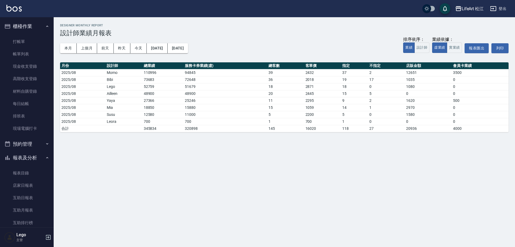
scroll to position [134, 0]
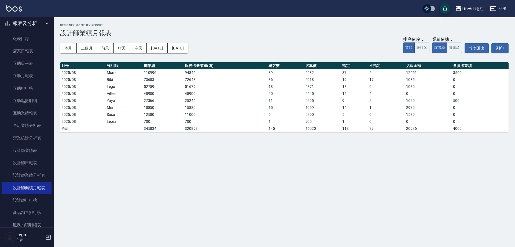
click at [45, 22] on icon "button" at bounding box center [47, 23] width 4 height 4
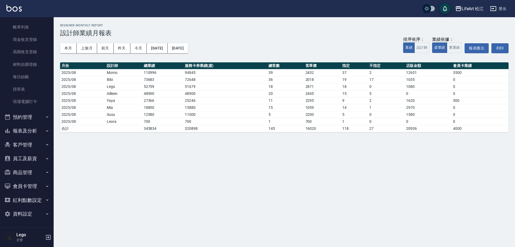
scroll to position [27, 0]
click at [53, 83] on nav "櫃檯作業 打帳單 帳單列表 現金收支登錄 高階收支登錄 材料自購登錄 每日結帳 排班表 現場電腦打卡 預約管理 預約管理 單日預約紀錄 單週預約紀錄 報表及分…" at bounding box center [27, 122] width 54 height 210
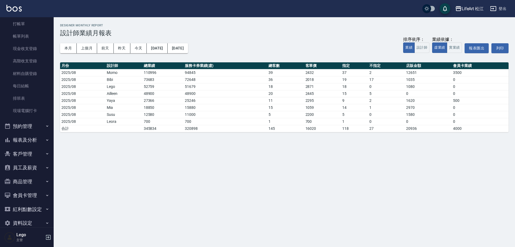
scroll to position [0, 0]
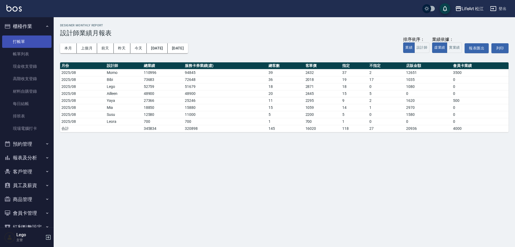
click at [25, 41] on link "打帳單" at bounding box center [26, 41] width 49 height 12
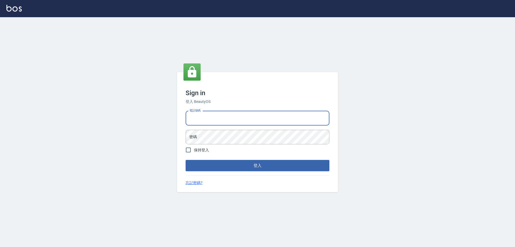
click at [225, 119] on input "電話號碼" at bounding box center [258, 118] width 144 height 14
type input "0903004770"
drag, startPoint x: 218, startPoint y: 117, endPoint x: 180, endPoint y: 121, distance: 38.7
click at [180, 121] on div "Sign in 登入 BeautyOS 電話號碼 [PHONE_NUMBER] 電話號碼 密碼 密碼 保持登入 登入 忘記密碼?" at bounding box center [257, 132] width 161 height 120
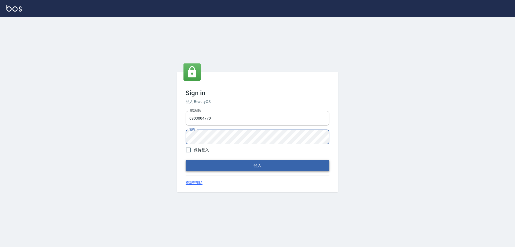
click at [239, 169] on button "登入" at bounding box center [258, 165] width 144 height 11
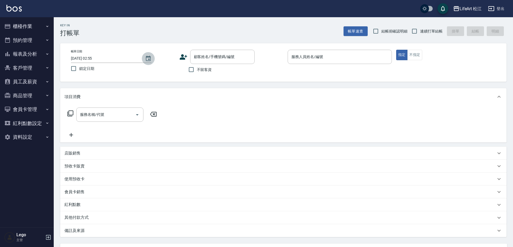
click at [148, 56] on icon "Choose date, selected date is 2025-08-11" at bounding box center [148, 58] width 5 height 5
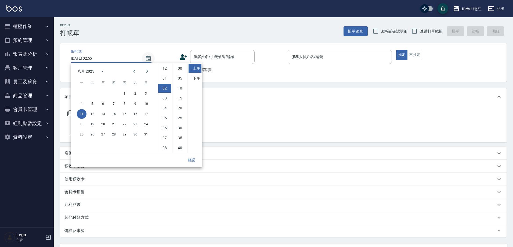
scroll to position [30, 0]
click at [147, 101] on button "10" at bounding box center [146, 104] width 10 height 10
type input "[DATE] 02:55"
click at [192, 157] on button "確認" at bounding box center [191, 160] width 17 height 10
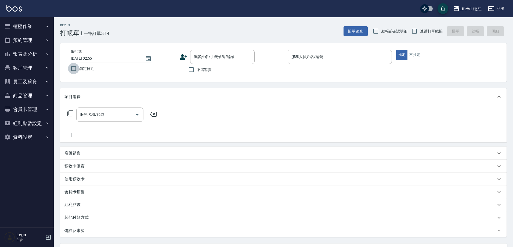
click at [73, 70] on input "鎖定日期" at bounding box center [73, 68] width 11 height 11
checkbox input "false"
type input "[DATE] 02:55"
click at [229, 51] on div "顧客姓名/手機號碼/編號" at bounding box center [222, 57] width 64 height 14
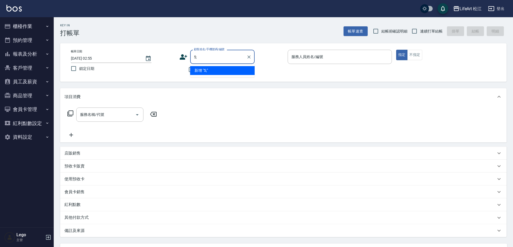
type input "5"
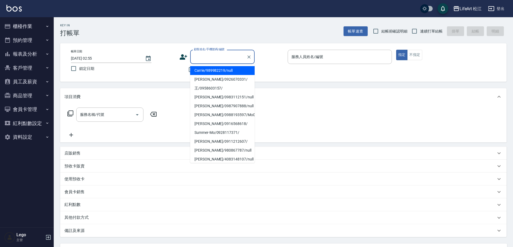
click at [235, 55] on input "顧客姓名/手機號碼/編號" at bounding box center [218, 56] width 52 height 9
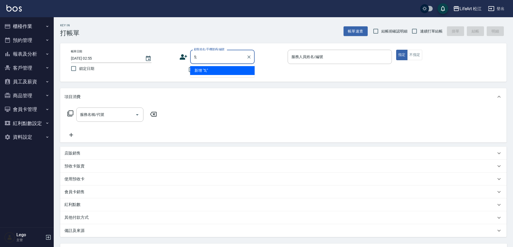
type input "5"
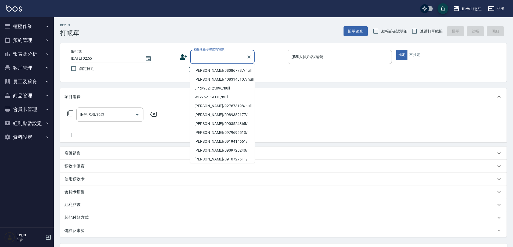
scroll to position [80, 0]
click at [223, 111] on li "[PERSON_NAME]/0989382177/" at bounding box center [222, 114] width 64 height 9
type input "[PERSON_NAME]/0989382177/"
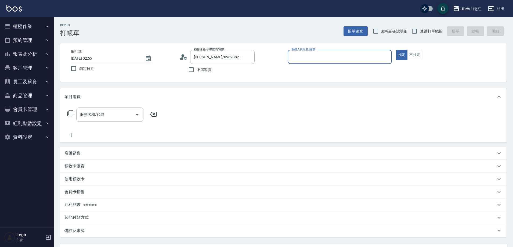
type input "Lego(無代號)"
click at [128, 111] on input "服務名稱/代號" at bounding box center [106, 114] width 54 height 9
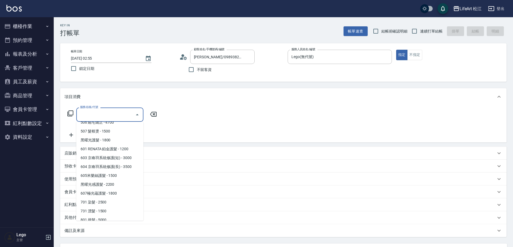
scroll to position [65, 0]
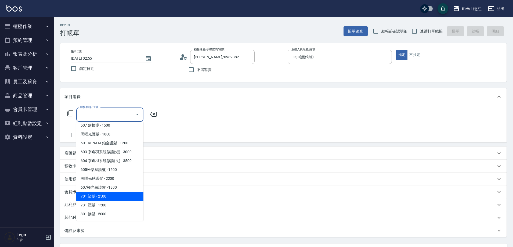
click at [115, 194] on span "701 染髮 - 2500" at bounding box center [109, 196] width 67 height 9
type input "701 染髮(701)"
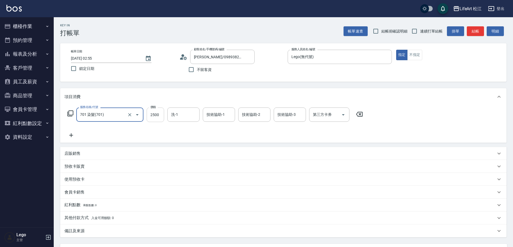
click at [158, 119] on input "2500" at bounding box center [155, 114] width 17 height 14
click at [205, 115] on div "技術協助-1" at bounding box center [219, 114] width 32 height 14
type input "1800"
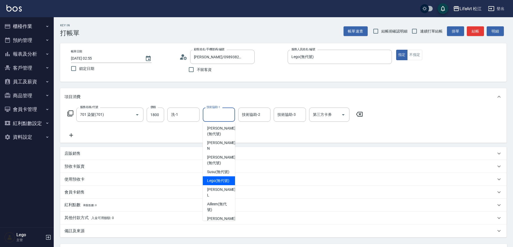
click at [219, 183] on span "Lego (無代號)" at bounding box center [218, 181] width 22 height 6
type input "Lego(無代號)"
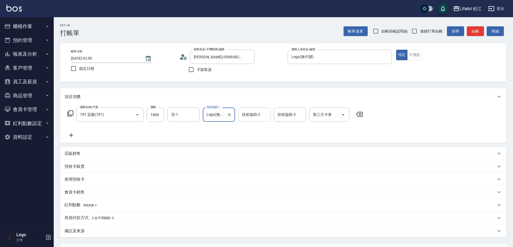
click at [254, 112] on div "技術協助-2 技術協助-2" at bounding box center [254, 114] width 32 height 14
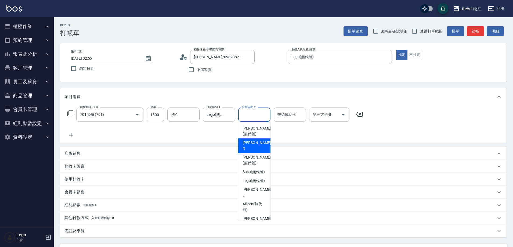
drag, startPoint x: 267, startPoint y: 145, endPoint x: 270, endPoint y: 155, distance: 10.5
click at [270, 155] on ul "[PERSON_NAME] (無代號) [PERSON_NAME] (無代號) Susu (無代號) Lego (無代號) [PERSON_NAME] (無代…" at bounding box center [254, 171] width 32 height 99
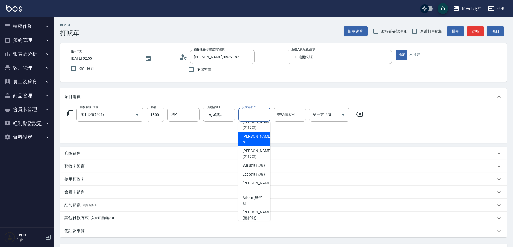
scroll to position [0, 0]
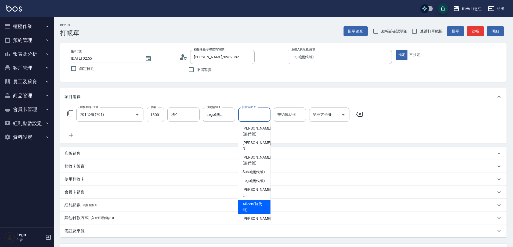
click at [258, 203] on span "Ailleen (無代號)" at bounding box center [254, 206] width 24 height 11
type input "Ailleen(無代號)"
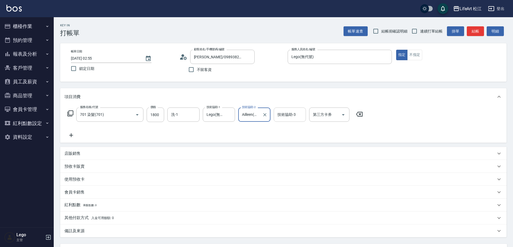
click at [284, 113] on div "技術協助-3 技術協助-3" at bounding box center [290, 114] width 32 height 14
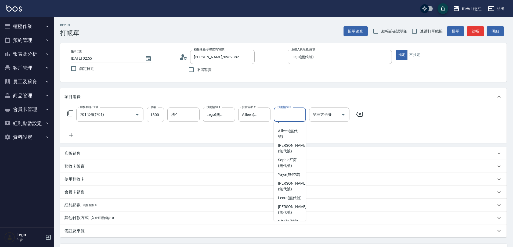
scroll to position [70, 0]
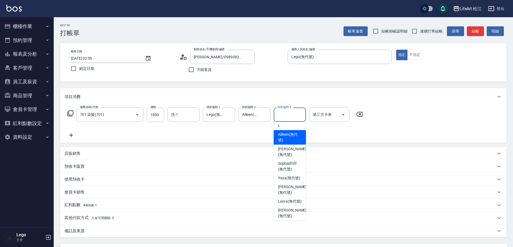
click at [282, 136] on span "Ailleen (無代號)" at bounding box center [290, 137] width 24 height 11
type input "Ailleen(無代號)"
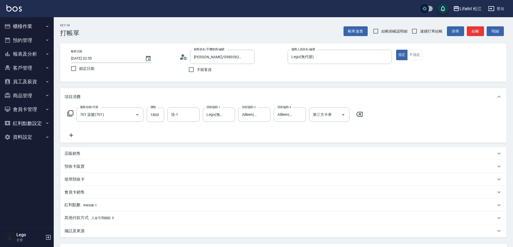
click at [75, 154] on p "店販銷售" at bounding box center [72, 154] width 16 height 6
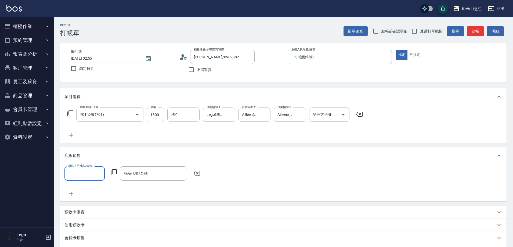
scroll to position [0, 0]
click at [84, 172] on input "服務人員姓名/編號" at bounding box center [84, 173] width 35 height 9
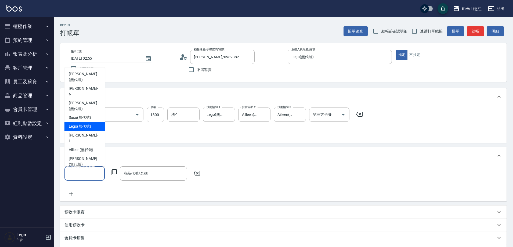
click at [86, 123] on span "Lego (無代號)" at bounding box center [80, 126] width 22 height 6
type input "Lego(無代號)"
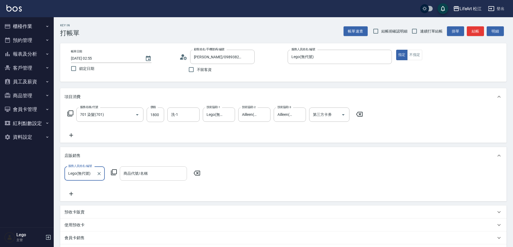
click at [149, 171] on input "商品代號/名稱" at bounding box center [153, 173] width 62 height 9
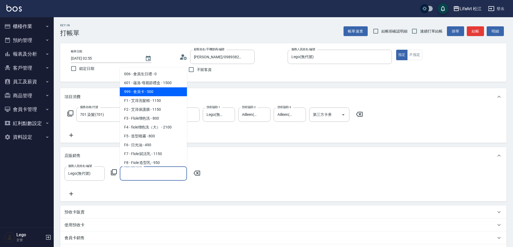
click at [149, 93] on span "999 - 會員卡 - 500" at bounding box center [153, 91] width 67 height 9
type input "會員[PERSON_NAME]"
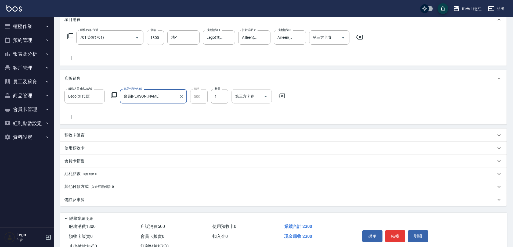
scroll to position [81, 0]
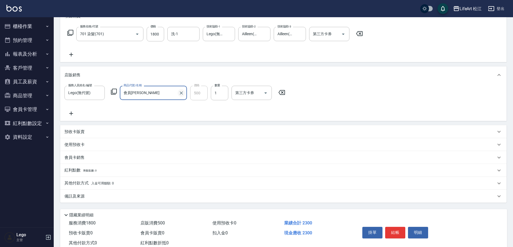
click at [183, 93] on icon "Clear" at bounding box center [181, 92] width 5 height 5
click at [200, 93] on icon at bounding box center [197, 92] width 6 height 5
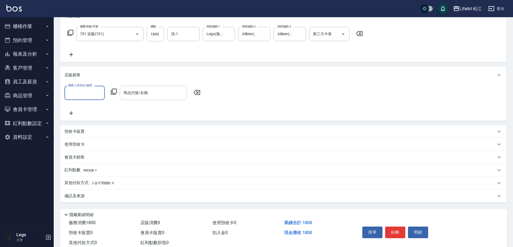
click at [80, 161] on div "會員卡銷售" at bounding box center [283, 157] width 446 height 13
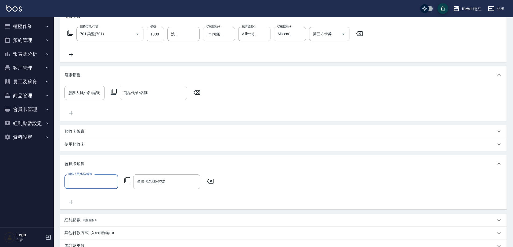
scroll to position [0, 0]
click at [86, 185] on input "服務人員姓名/編號" at bounding box center [91, 181] width 49 height 9
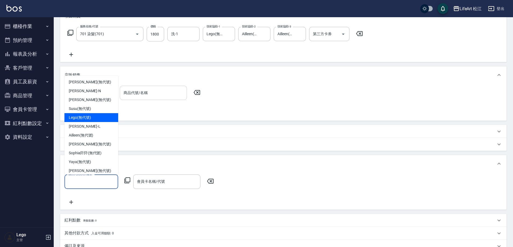
click at [92, 116] on div "Lego (無代號)" at bounding box center [91, 117] width 54 height 9
type input "Lego(無代號)"
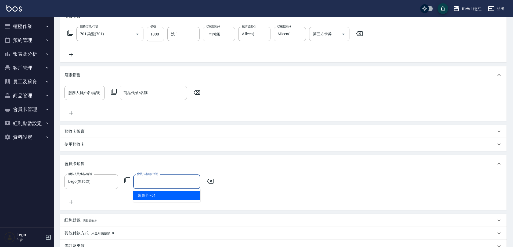
click at [169, 183] on input "會員卡名稱/代號" at bounding box center [167, 181] width 62 height 9
click at [168, 197] on span "會員卡 - 01" at bounding box center [166, 195] width 67 height 9
type input "會員卡-0天"
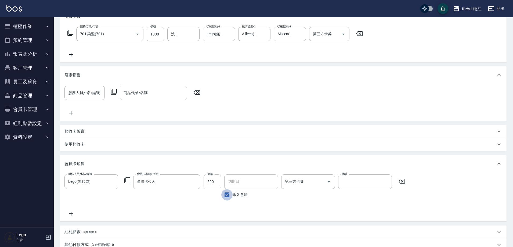
click at [230, 193] on input "永久會籍" at bounding box center [226, 194] width 11 height 11
checkbox input "false"
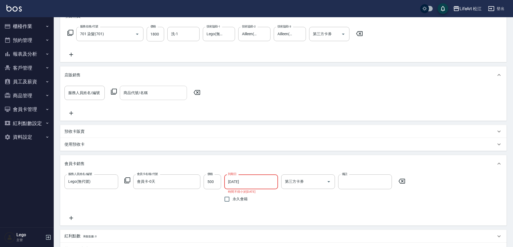
click at [256, 181] on input "[DATE]" at bounding box center [249, 181] width 50 height 14
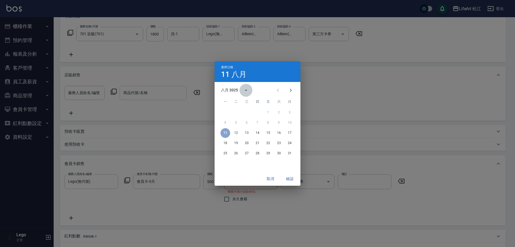
click at [240, 90] on button "calendar view is open, switch to year view" at bounding box center [246, 90] width 13 height 13
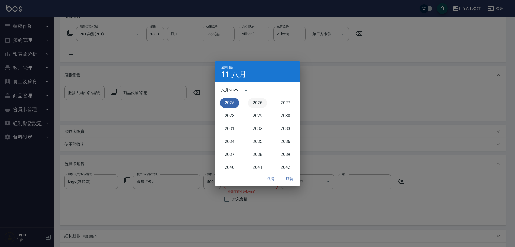
click at [259, 105] on button "2026" at bounding box center [257, 103] width 19 height 10
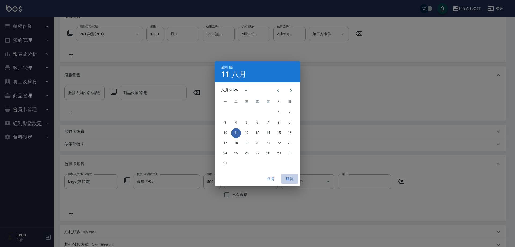
click at [291, 179] on button "確認" at bounding box center [289, 179] width 17 height 10
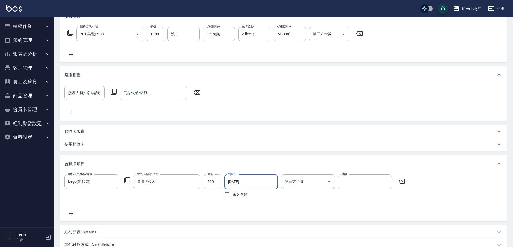
click at [252, 181] on input "[DATE]" at bounding box center [249, 181] width 50 height 14
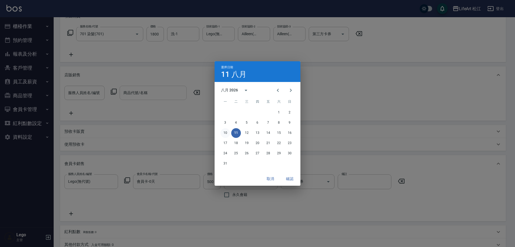
click at [222, 132] on button "10" at bounding box center [226, 133] width 10 height 10
type input "[DATE]"
click at [288, 177] on button "確認" at bounding box center [289, 179] width 17 height 10
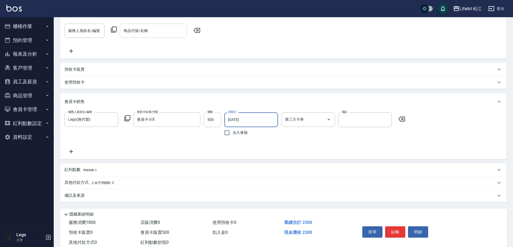
scroll to position [158, 0]
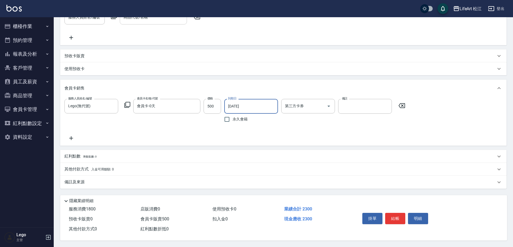
click at [82, 179] on p "備註及來源" at bounding box center [74, 182] width 20 height 6
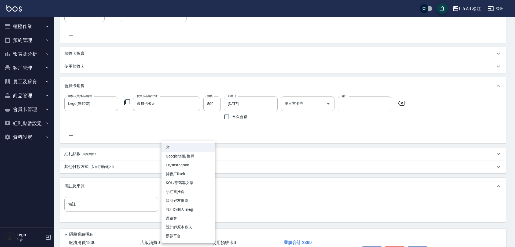
click at [177, 198] on body "LifeArt 松江 登出 櫃檯作業 打帳單 帳單列表 現金收支登錄 高階收支登錄 材料自購登錄 每日結帳 排班表 現場電腦打卡 預約管理 預約管理 單日預約…" at bounding box center [257, 61] width 515 height 439
click at [181, 165] on li "FB/Instagram" at bounding box center [189, 165] width 54 height 9
type input "FB/Instagram"
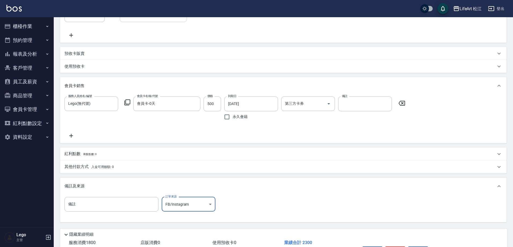
click at [75, 153] on p "紅利點數 剩餘點數: 0" at bounding box center [80, 154] width 32 height 6
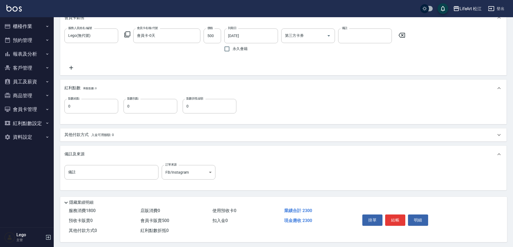
scroll to position [230, 0]
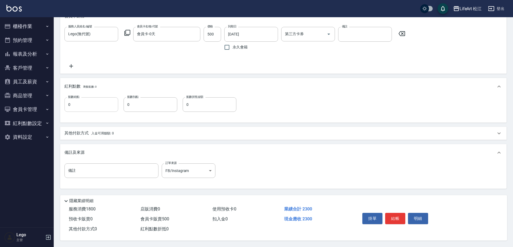
click at [78, 99] on input "0" at bounding box center [91, 104] width 54 height 14
type input "4"
click at [77, 174] on input "備註" at bounding box center [111, 170] width 94 height 14
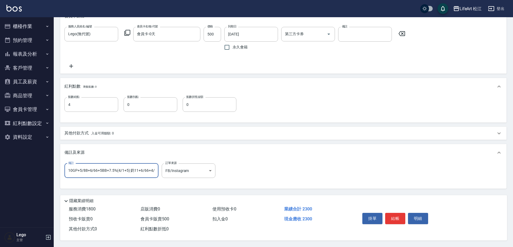
click at [130, 167] on input "10GP+5/88+6/66+5BB+7.5%(4/1+5) 奶11+6/66+4/1+9%" at bounding box center [111, 170] width 94 height 14
click at [127, 169] on input "10GP+5/88+6/66+5BB+7.5%(4/1+5) 奶11+6/66+4/1+9%" at bounding box center [111, 170] width 94 height 14
type input "10GP+5/88+6/66+5BB+7.5%(4/1+BB沐浴) 奶11+6/66+4/1+9%4/1+6/66加強髮尾"
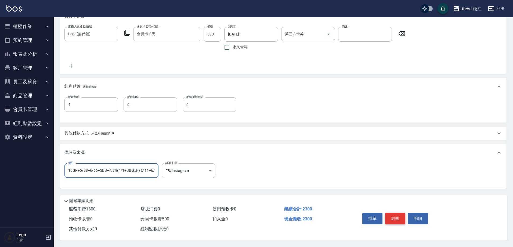
click at [396, 214] on button "結帳" at bounding box center [395, 218] width 20 height 11
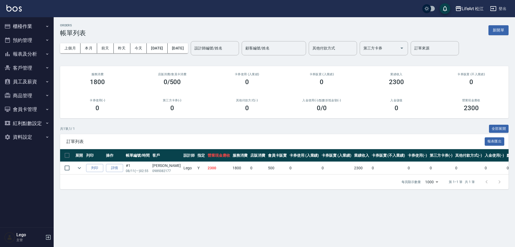
click at [24, 23] on button "櫃檯作業" at bounding box center [26, 26] width 49 height 14
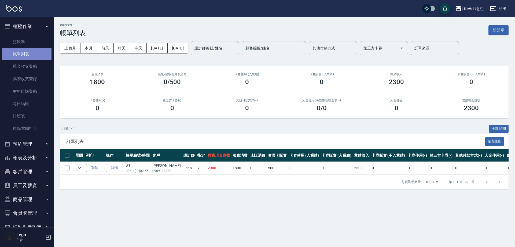
click at [27, 51] on link "帳單列表" at bounding box center [26, 54] width 49 height 12
click at [120, 48] on button "昨天" at bounding box center [122, 48] width 17 height 10
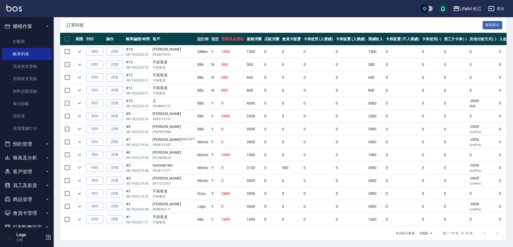
scroll to position [120, 0]
click at [108, 203] on link "詳情" at bounding box center [114, 206] width 17 height 8
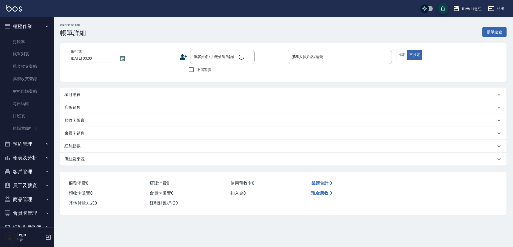
type input "[DATE] 02:08"
type input "Lego(無代號)"
type input "頭髮燙過綿羊捲髮中尾超乾表面有漂，沒有燙很直，剪法式[PERSON_NAME]"
type input "FB/Instagram"
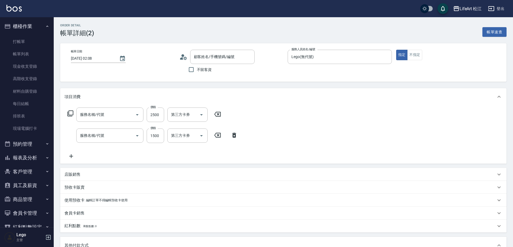
type input "[PERSON_NAME]/0989382177/"
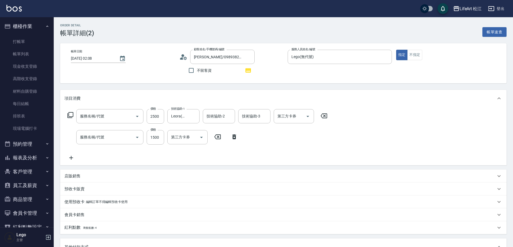
type input "603 京喚羽系統修護(短)(603)"
type input "506 縮毛矯正 (506)"
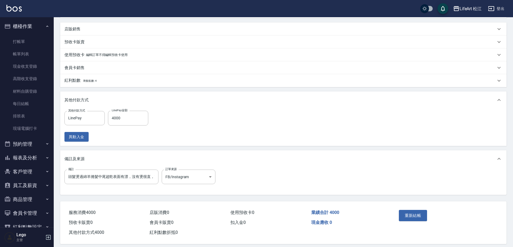
scroll to position [153, 0]
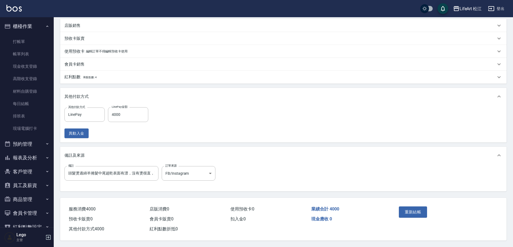
click at [71, 75] on p "紅利點數 剩餘點數: 4" at bounding box center [80, 77] width 32 height 6
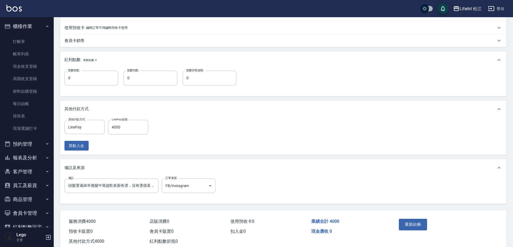
scroll to position [180, 0]
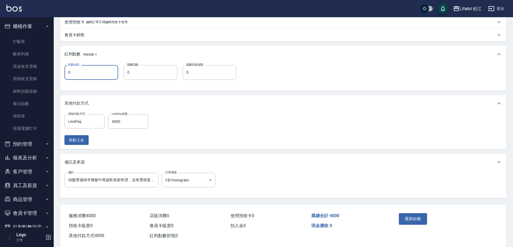
click at [72, 74] on input "0" at bounding box center [91, 72] width 54 height 14
type input "8"
click at [413, 219] on button "重新結帳" at bounding box center [413, 218] width 28 height 11
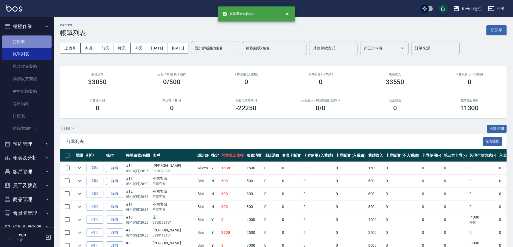
click at [32, 35] on link "打帳單" at bounding box center [26, 41] width 49 height 12
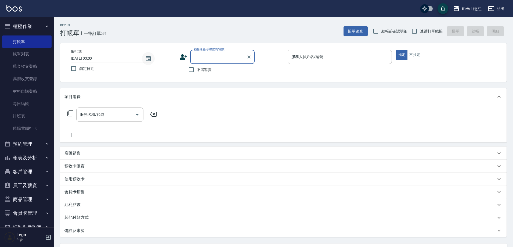
click at [147, 57] on icon "Choose date, selected date is 2025-08-11" at bounding box center [148, 58] width 6 height 6
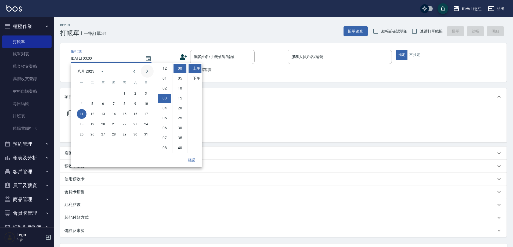
scroll to position [30, 0]
click at [147, 102] on button "10" at bounding box center [146, 104] width 10 height 10
type input "[DATE] 03:00"
click at [194, 159] on button "確認" at bounding box center [191, 160] width 17 height 10
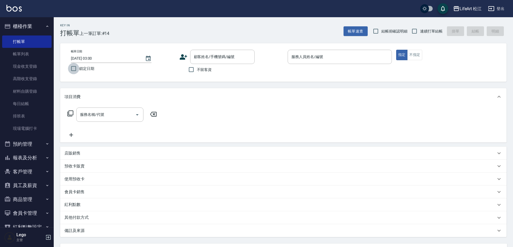
click at [72, 68] on input "鎖定日期" at bounding box center [73, 68] width 11 height 11
checkbox input "true"
click at [218, 53] on div "顧客姓名/手機號碼/編號 顧客姓名/手機號碼/編號" at bounding box center [222, 57] width 64 height 14
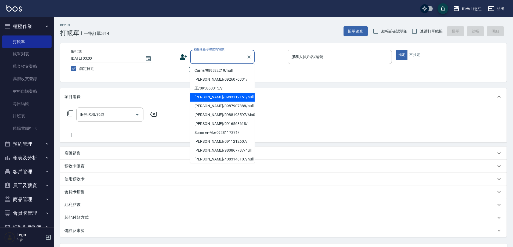
scroll to position [0, 0]
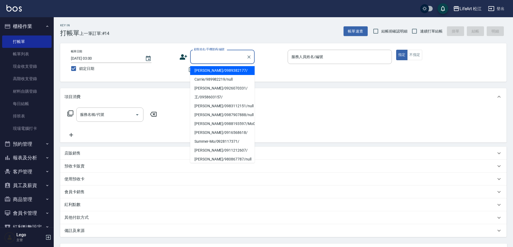
click at [231, 56] on input "顧客姓名/手機號碼/編號" at bounding box center [218, 56] width 52 height 9
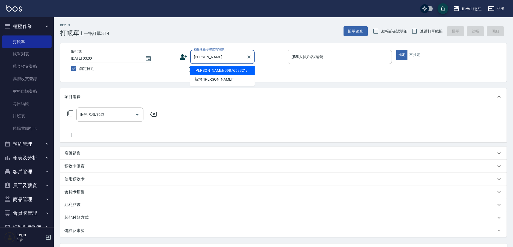
click at [221, 71] on li "[PERSON_NAME]/0987658321/" at bounding box center [222, 70] width 64 height 9
type input "[PERSON_NAME]/0987658321/"
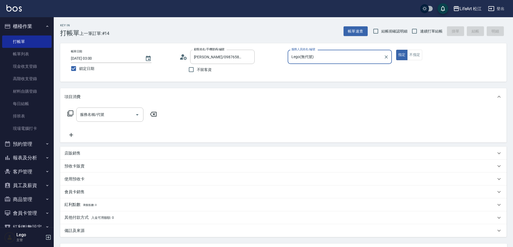
type input "Lego(無代號)"
click at [122, 114] on input "服務名稱/代號" at bounding box center [106, 114] width 54 height 9
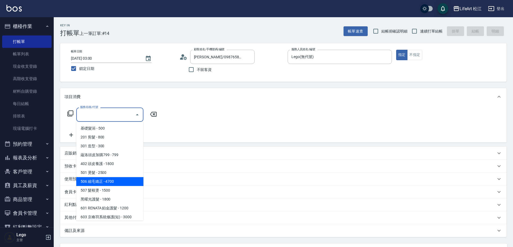
click at [105, 185] on span "506 縮毛矯正 - 4700" at bounding box center [109, 181] width 67 height 9
type input "506 縮毛矯正 (506)"
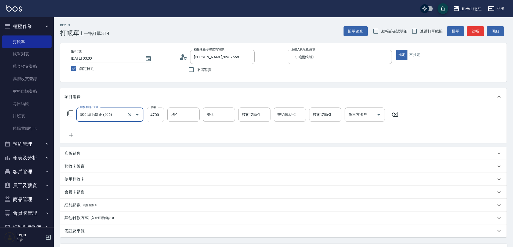
click at [158, 110] on input "4700" at bounding box center [155, 114] width 17 height 14
type input "1200"
click at [70, 129] on div "服務名稱/代號 506 縮毛矯正 (506) 服務名稱/代號 價格 1200 價格 洗-1 洗-1 洗-2 洗-2 技術協助-1 技術協助-1 技術協助-2 …" at bounding box center [232, 122] width 337 height 31
click at [70, 132] on div "服務名稱/代號 506 縮毛矯正 (506) 服務名稱/代號 價格 1200 價格 洗-1 洗-1 洗-2 洗-2 技術協助-1 技術協助-1 技術協助-2 …" at bounding box center [232, 122] width 337 height 31
click at [73, 134] on icon at bounding box center [70, 135] width 13 height 6
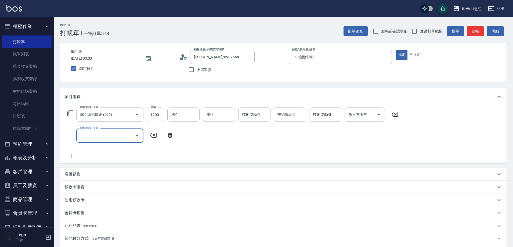
click at [94, 130] on label "服務名稱/代號" at bounding box center [89, 128] width 18 height 4
click at [94, 131] on input "服務名稱/代號" at bounding box center [106, 135] width 54 height 9
click at [94, 133] on input "服務名稱/代號" at bounding box center [106, 135] width 54 height 9
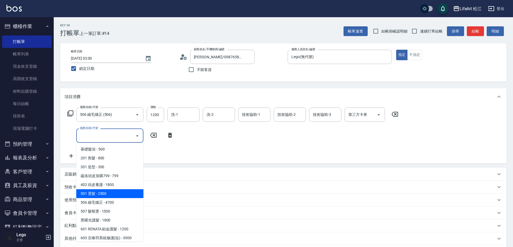
click at [110, 194] on span "501 燙髮 - 2500" at bounding box center [109, 193] width 67 height 9
type input "501 燙髮(501)"
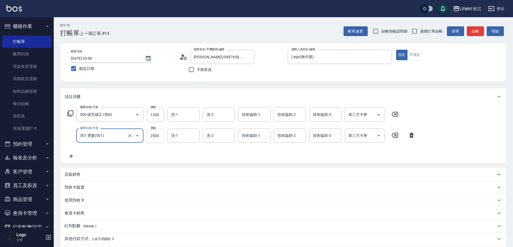
click at [150, 140] on input "2500" at bounding box center [155, 135] width 17 height 14
type input "1000"
click at [253, 114] on div "技術協助-1 技術協助-1" at bounding box center [254, 114] width 32 height 14
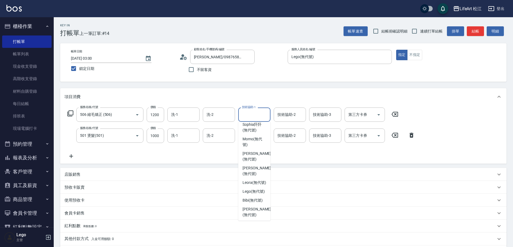
scroll to position [101, 0]
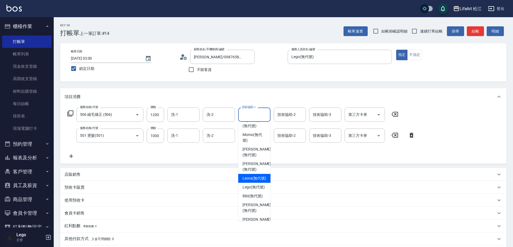
click at [261, 181] on span "Leora (無代號)" at bounding box center [254, 178] width 24 height 6
type input "Leora(無代號)"
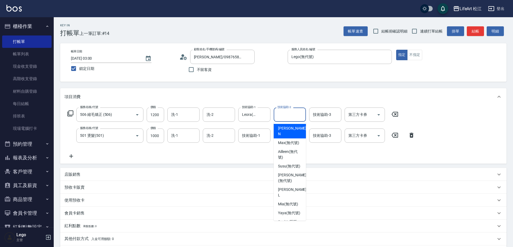
click at [289, 118] on input "技術協助-2" at bounding box center [289, 114] width 27 height 9
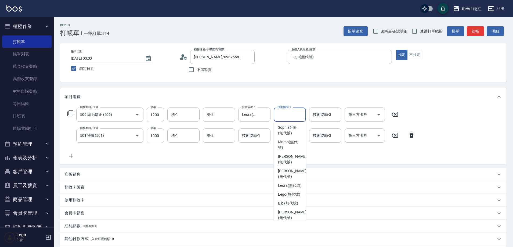
scroll to position [102, 0]
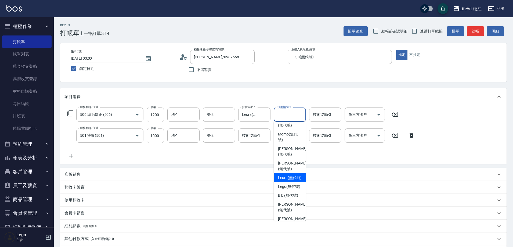
click at [291, 179] on span "Leora (無代號)" at bounding box center [290, 178] width 24 height 6
type input "Leora(無代號)"
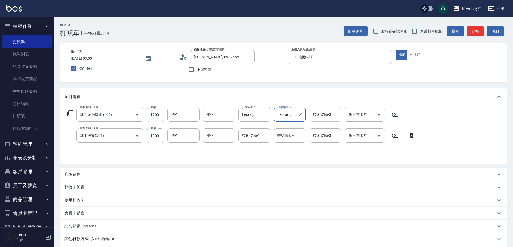
click at [319, 116] on div "技術協助-3 技術協助-3" at bounding box center [325, 114] width 32 height 14
click at [293, 152] on div "服務名稱/代號 506 縮毛矯正 (506) 服務名稱/代號 價格 1200 價格 洗-1 洗-1 洗-2 洗-2 技術協助-1 Leora(無代號) 技術協…" at bounding box center [241, 133] width 354 height 52
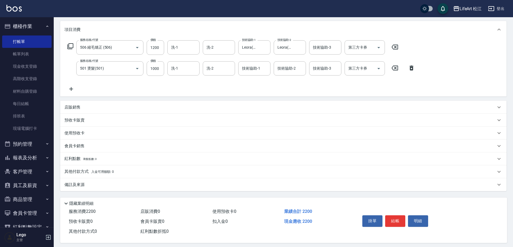
scroll to position [72, 0]
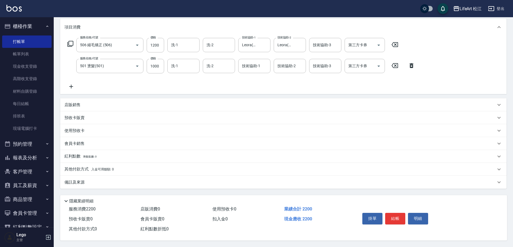
click at [77, 179] on p "備註及來源" at bounding box center [74, 182] width 20 height 6
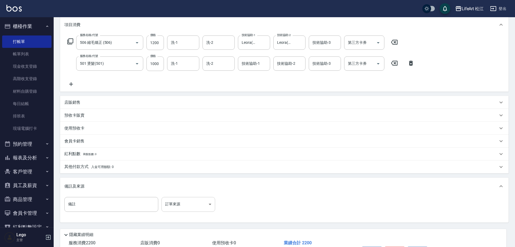
click at [190, 203] on body "LifeArt 松江 登出 櫃檯作業 打帳單 帳單列表 現金收支登錄 高階收支登錄 材料自購登錄 每日結帳 排班表 現場電腦打卡 預約管理 預約管理 單日預約…" at bounding box center [257, 104] width 515 height 352
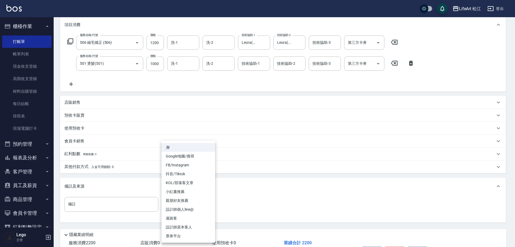
click at [192, 165] on li "FB/Instagram" at bounding box center [189, 165] width 54 height 9
type input "FB/Instagram"
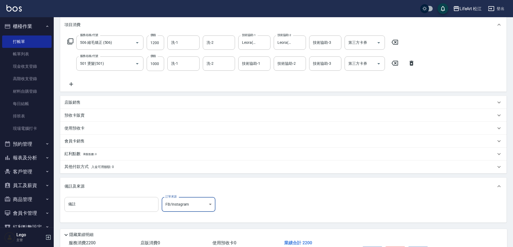
click at [133, 202] on input "備註" at bounding box center [111, 204] width 94 height 14
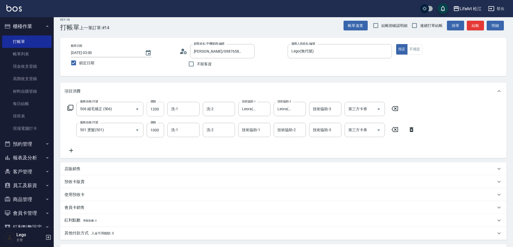
scroll to position [0, 0]
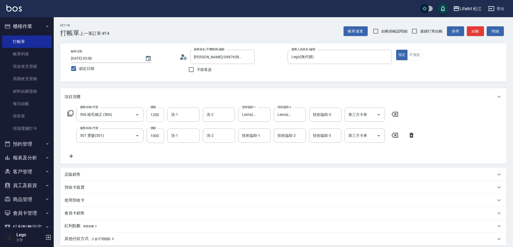
type input "縮毛層次剪+燙灣22.24.27+剪瀏海"
click at [151, 112] on input "1200" at bounding box center [155, 114] width 17 height 14
click at [153, 112] on input "1200" at bounding box center [155, 114] width 17 height 14
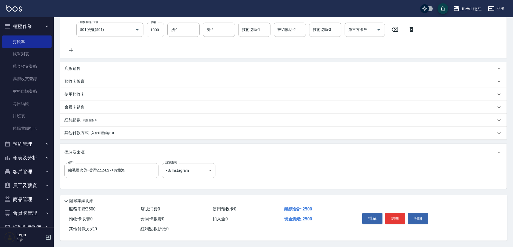
scroll to position [108, 0]
type input "1500"
click at [400, 213] on button "結帳" at bounding box center [395, 218] width 20 height 11
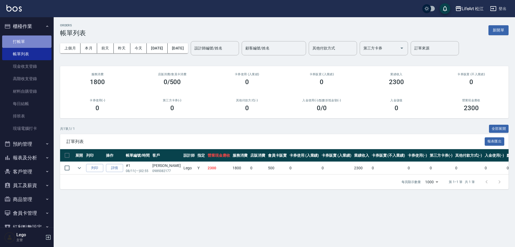
click at [30, 36] on link "打帳單" at bounding box center [26, 41] width 49 height 12
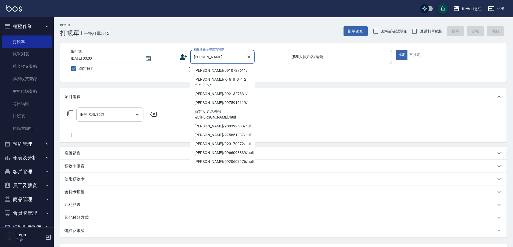
click at [206, 67] on li "[PERSON_NAME]/0910727611/" at bounding box center [222, 70] width 64 height 9
type input "[PERSON_NAME]/0910727611/"
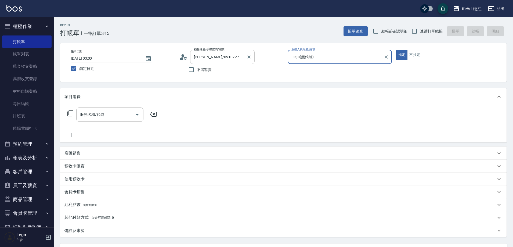
type input "Lego(無代號)"
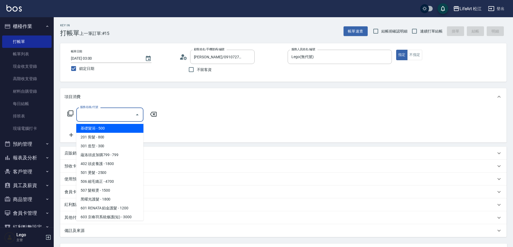
click at [121, 118] on input "服務名稱/代號" at bounding box center [106, 114] width 54 height 9
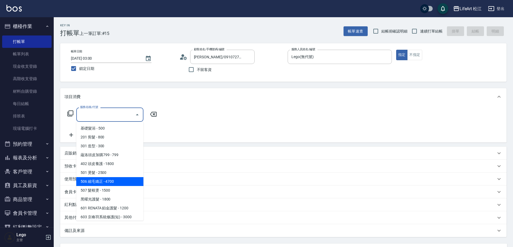
click at [108, 184] on span "506 縮毛矯正 - 4700" at bounding box center [109, 181] width 67 height 9
type input "506 縮毛矯正 (506)"
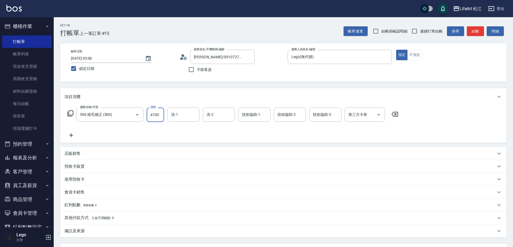
click at [154, 116] on input "4700" at bounding box center [155, 114] width 17 height 14
type input "1500"
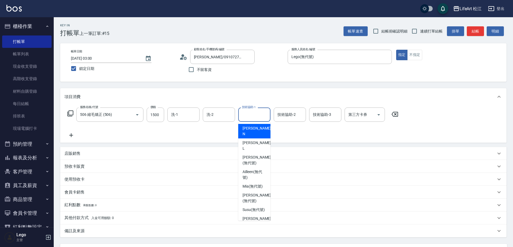
click at [263, 117] on input "技術協助-1" at bounding box center [254, 114] width 27 height 9
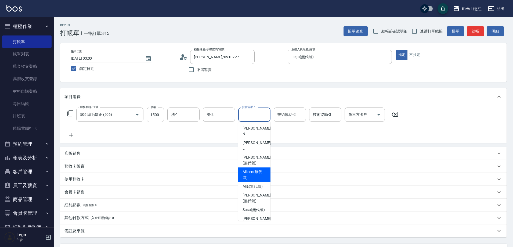
click at [254, 169] on span "Ailleen (無代號)" at bounding box center [254, 174] width 24 height 11
type input "Ailleen(無代號)"
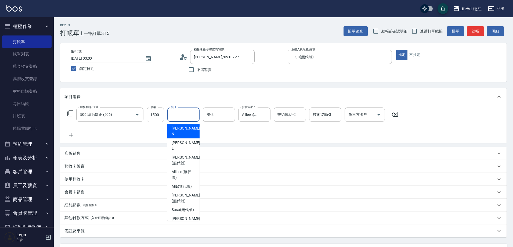
click at [185, 112] on input "洗-1" at bounding box center [183, 114] width 27 height 9
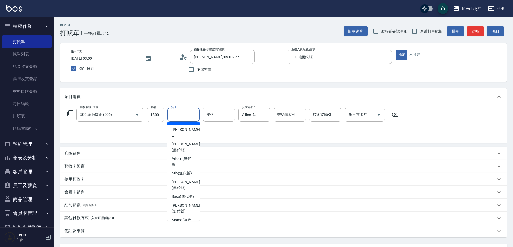
scroll to position [11, 0]
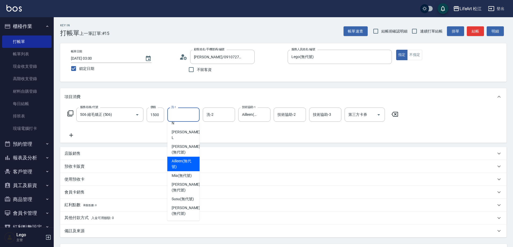
click at [184, 158] on span "Ailleen (無代號)" at bounding box center [184, 163] width 24 height 11
type input "Ailleen(無代號)"
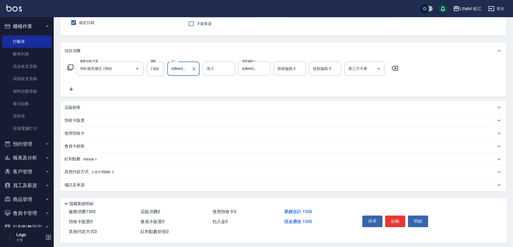
scroll to position [51, 0]
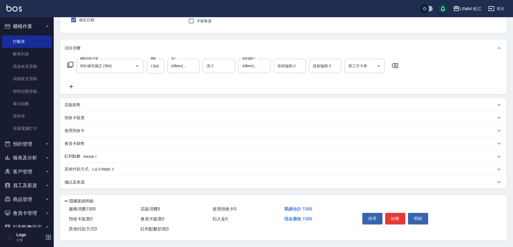
click at [78, 179] on p "備註及來源" at bounding box center [74, 182] width 20 height 6
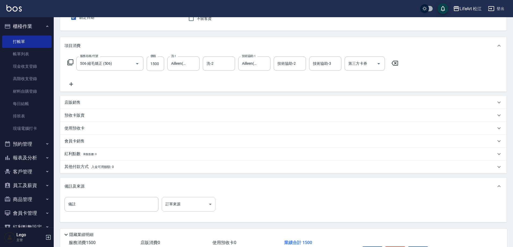
click at [177, 202] on body "LifeArt 松江 登出 櫃檯作業 打帳單 帳單列表 現金收支登錄 高階收支登錄 材料自購登錄 每日結帳 排班表 現場電腦打卡 預約管理 預約管理 單日預約…" at bounding box center [256, 114] width 513 height 331
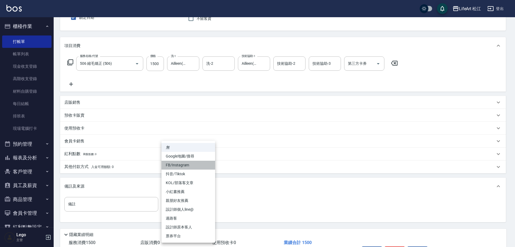
click at [185, 162] on li "FB/Instagram" at bounding box center [189, 165] width 54 height 9
type input "FB/Instagram"
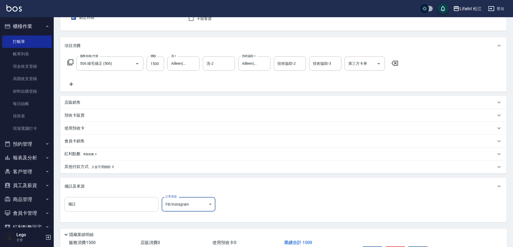
click at [133, 208] on input "備註" at bounding box center [111, 204] width 94 height 14
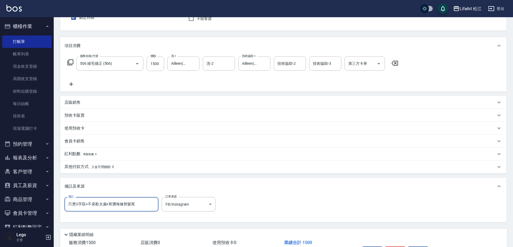
type input "只燙U字區+不喜歡太扁+剪瀏海修剪髮尾"
click at [88, 166] on p "其他付款方式 入金可用餘額: 0" at bounding box center [88, 167] width 49 height 6
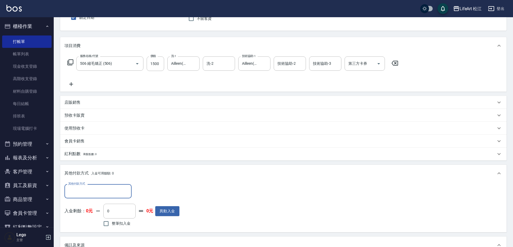
scroll to position [0, 0]
click at [83, 188] on input "其他付款方式" at bounding box center [98, 190] width 62 height 9
click at [76, 207] on span "轉帳" at bounding box center [97, 204] width 67 height 9
type input "轉帳"
click at [135, 195] on input "0" at bounding box center [155, 191] width 40 height 14
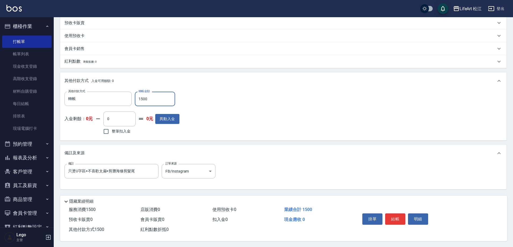
scroll to position [146, 0]
type input "1500"
click at [392, 214] on button "結帳" at bounding box center [395, 218] width 20 height 11
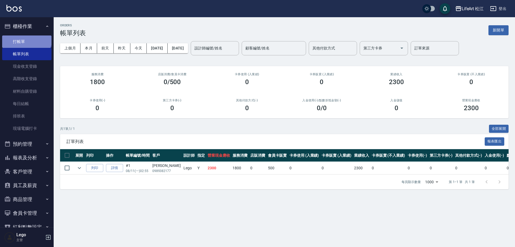
click at [26, 36] on link "打帳單" at bounding box center [26, 41] width 49 height 12
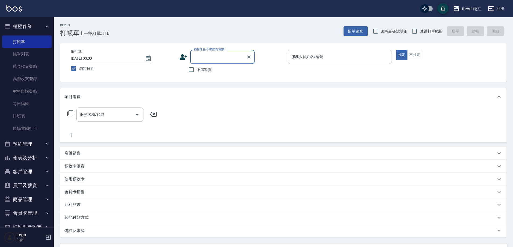
click at [238, 58] on input "顧客姓名/手機號碼/編號" at bounding box center [218, 56] width 52 height 9
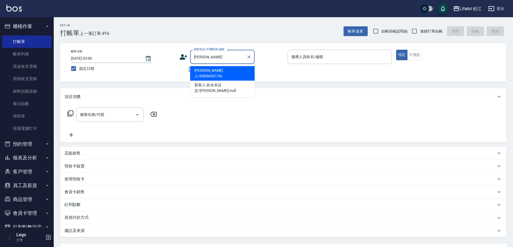
click at [232, 68] on li "[PERSON_NAME]人/0905653174/" at bounding box center [222, 73] width 64 height 14
type input "[PERSON_NAME]人/0905653174/"
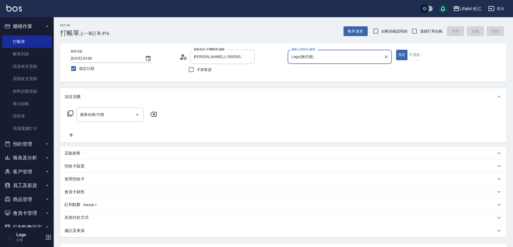
type input "Lego(無代號)"
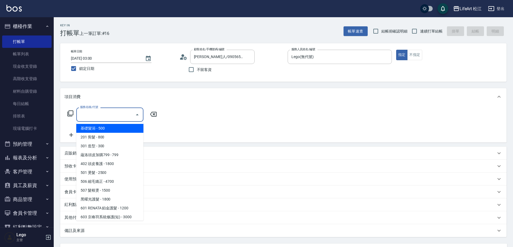
click at [120, 111] on input "服務名稱/代號" at bounding box center [106, 114] width 54 height 9
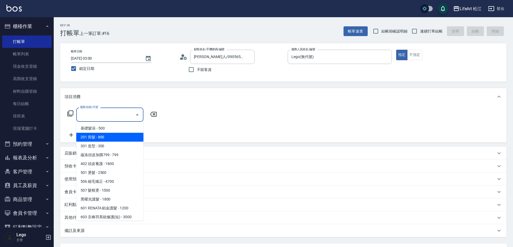
click at [110, 134] on span "201 剪髮 - 800" at bounding box center [109, 137] width 67 height 9
type input "201 剪髮(201)"
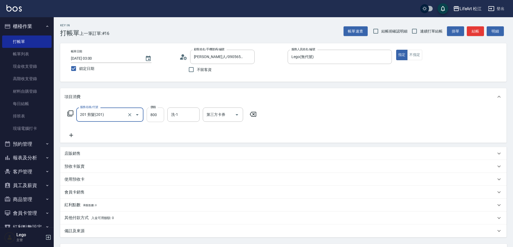
click at [151, 118] on input "800" at bounding box center [155, 114] width 17 height 14
type input "900"
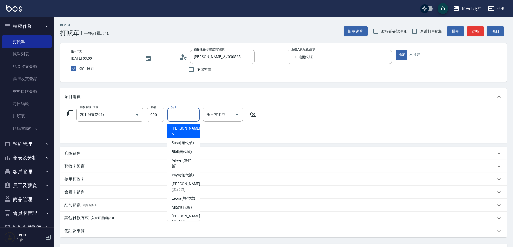
click at [190, 117] on input "洗-1" at bounding box center [183, 114] width 27 height 9
click at [187, 201] on span "Leora (無代號)" at bounding box center [184, 198] width 24 height 6
type input "Leora(無代號)"
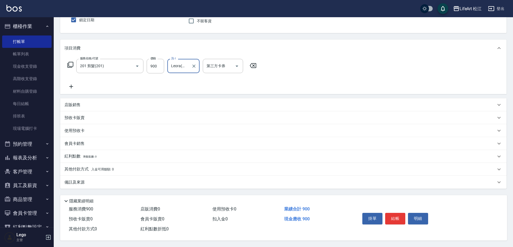
scroll to position [51, 0]
click at [72, 176] on div "備註及來源" at bounding box center [283, 182] width 446 height 13
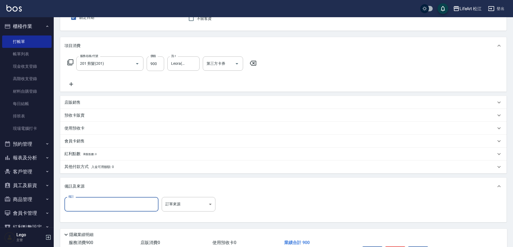
click at [103, 205] on input "備註" at bounding box center [111, 204] width 94 height 14
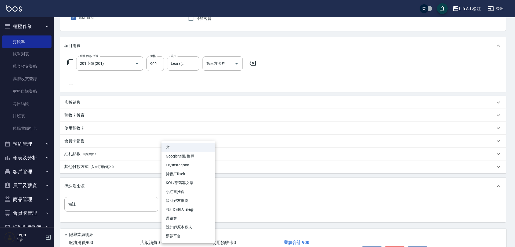
click at [192, 205] on body "LifeArt 松江 登出 櫃檯作業 打帳單 帳單列表 現金收支登錄 高階收支登錄 材料自購登錄 每日結帳 排班表 現場電腦打卡 預約管理 預約管理 單日預約…" at bounding box center [257, 114] width 515 height 331
click at [182, 207] on li "設計師個人line@" at bounding box center [189, 209] width 54 height 9
type input "設計師個人line@"
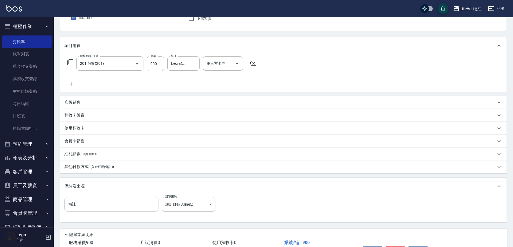
click at [133, 204] on input "備註" at bounding box center [111, 204] width 94 height 14
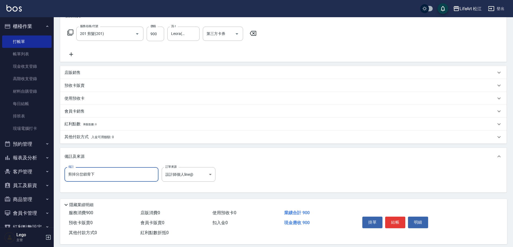
scroll to position [87, 0]
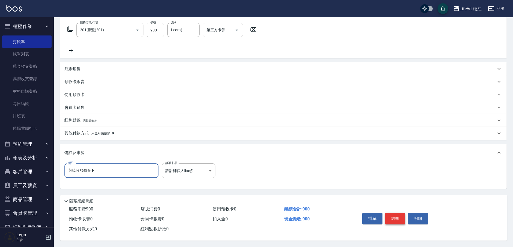
type input "剪掉分岔鎖骨下"
click at [401, 218] on button "結帳" at bounding box center [395, 218] width 20 height 11
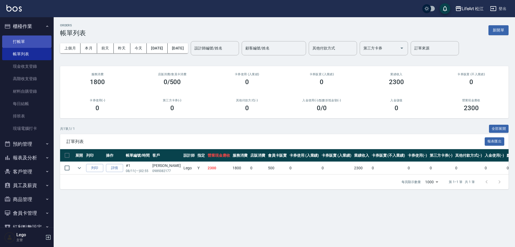
click at [20, 40] on link "打帳單" at bounding box center [26, 41] width 49 height 12
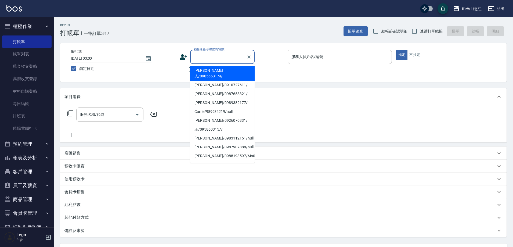
click at [225, 59] on input "顧客姓名/手機號碼/編號" at bounding box center [218, 56] width 52 height 9
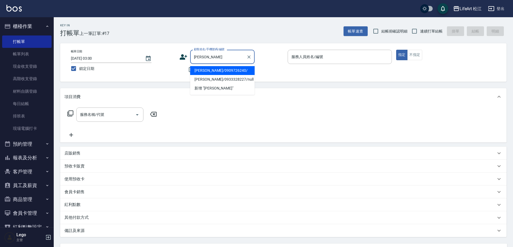
click at [223, 68] on li "[PERSON_NAME]/0909726240/" at bounding box center [222, 70] width 64 height 9
type input "[PERSON_NAME]/0909726240/"
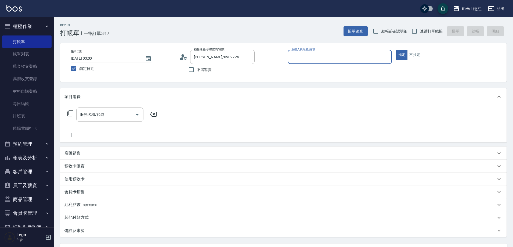
type input "Lego(無代號)"
click at [126, 118] on input "服務名稱/代號" at bounding box center [106, 114] width 54 height 9
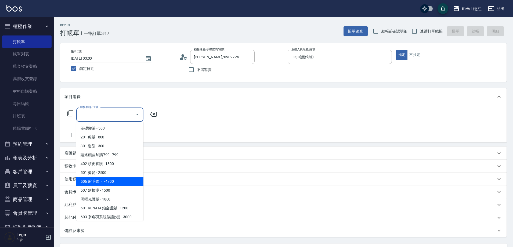
click at [110, 179] on span "506 縮毛矯正 - 4700" at bounding box center [109, 181] width 67 height 9
type input "506 縮毛矯正 (506)"
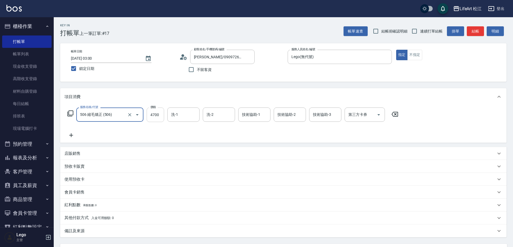
click at [159, 111] on input "4700" at bounding box center [155, 114] width 17 height 14
click at [180, 120] on div "洗-1" at bounding box center [183, 114] width 32 height 14
type input "1200"
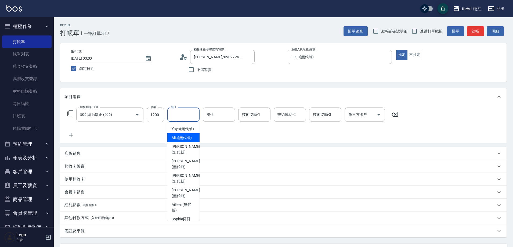
scroll to position [20, 0]
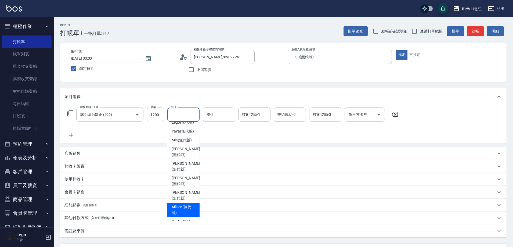
click at [188, 212] on span "Ailleen (無代號)" at bounding box center [184, 209] width 24 height 11
type input "Ailleen(無代號)"
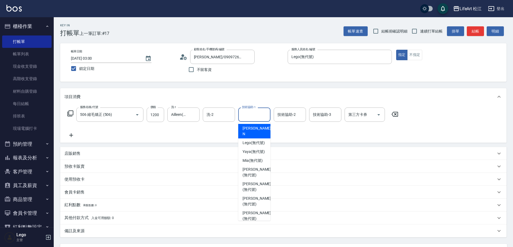
click at [258, 114] on div "技術協助-1 技術協助-1" at bounding box center [254, 114] width 32 height 14
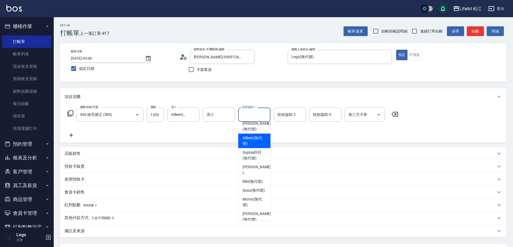
click at [254, 146] on span "Ailleen (無代號)" at bounding box center [254, 140] width 24 height 11
type input "Ailleen(無代號)"
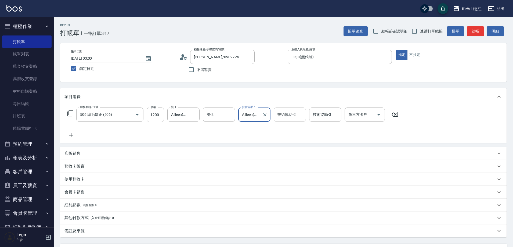
click at [287, 110] on input "技術協助-2" at bounding box center [289, 114] width 27 height 9
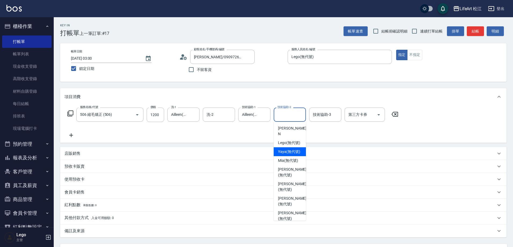
drag, startPoint x: 303, startPoint y: 156, endPoint x: 305, endPoint y: 169, distance: 13.6
click at [305, 169] on ul "Nikki -N Lego (無代號) Yaya (無代號) [PERSON_NAME] (無代號) [PERSON_NAME] (無代號) [PERSON_…" at bounding box center [290, 171] width 32 height 99
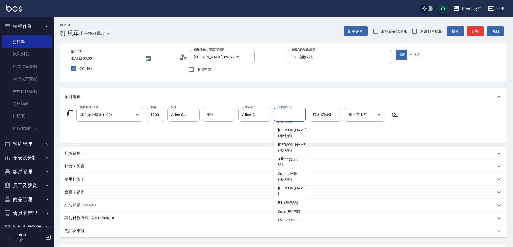
scroll to position [71, 0]
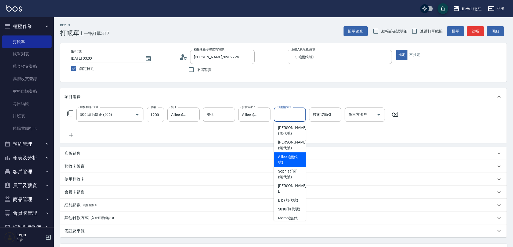
click at [297, 164] on span "Ailleen (無代號)" at bounding box center [290, 159] width 24 height 11
type input "Ailleen(無代號)"
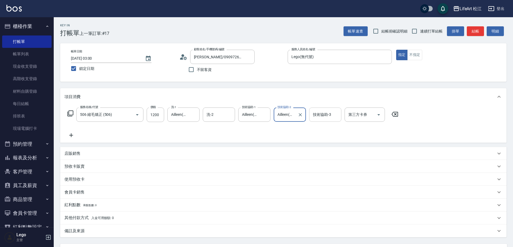
click at [323, 114] on div "技術協助-3 技術協助-3" at bounding box center [325, 114] width 32 height 14
drag, startPoint x: 343, startPoint y: 151, endPoint x: 344, endPoint y: 165, distance: 13.3
click at [344, 165] on div "項目消費 服務名稱/代號 506 縮毛矯正 (506) 服務名稱/代號 價格 1200 價格 洗-1 Ailleen(無代號) 洗-1 洗-2 洗-2 技術協…" at bounding box center [283, 162] width 446 height 149
click at [328, 115] on input "技術協助-3" at bounding box center [324, 114] width 27 height 9
drag, startPoint x: 341, startPoint y: 136, endPoint x: 341, endPoint y: 149, distance: 12.3
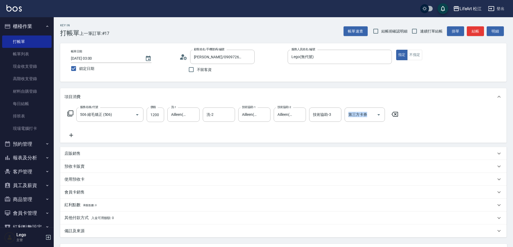
click at [341, 149] on div "項目消費 服務名稱/代號 506 縮毛矯正 (506) 服務名稱/代號 價格 1200 價格 洗-1 Ailleen(無代號) 洗-1 洗-2 洗-2 技術協…" at bounding box center [283, 162] width 446 height 149
click at [332, 119] on div "技術協助-3" at bounding box center [325, 114] width 32 height 14
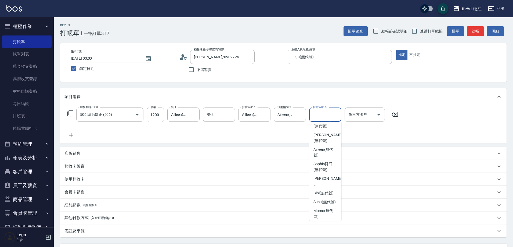
scroll to position [79, 0]
click at [318, 155] on span "Ailleen (無代號)" at bounding box center [325, 150] width 24 height 11
type input "Ailleen(無代號)"
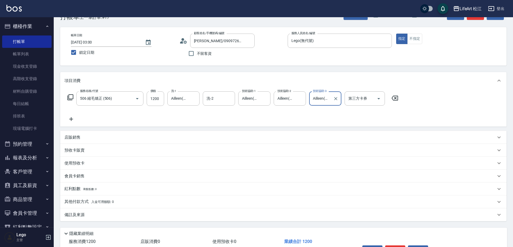
scroll to position [51, 0]
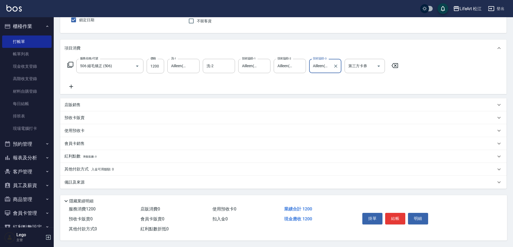
click at [75, 166] on p "其他付款方式 入金可用餘額: 0" at bounding box center [88, 169] width 49 height 6
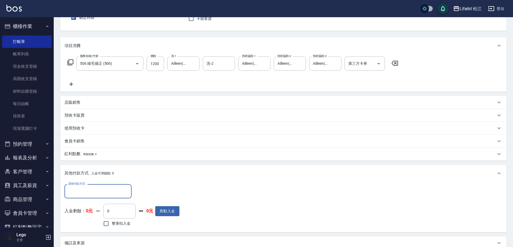
scroll to position [0, 0]
click at [75, 173] on p "其他付款方式 入金可用餘額: 0" at bounding box center [88, 173] width 49 height 6
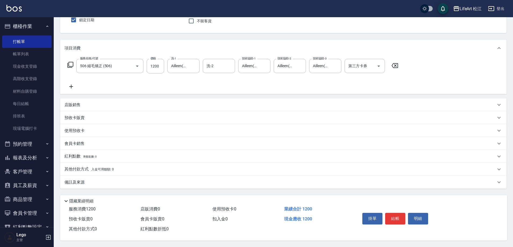
click at [77, 182] on p "備註及來源" at bounding box center [74, 182] width 20 height 6
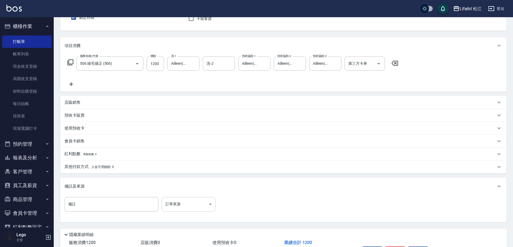
click at [180, 207] on body "LifeArt 松江 登出 櫃檯作業 打帳單 帳單列表 現金收支登錄 高階收支登錄 材料自購登錄 每日結帳 排班表 現場電腦打卡 預約管理 預約管理 單日預約…" at bounding box center [256, 114] width 513 height 331
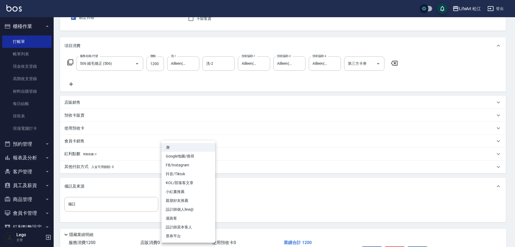
click at [188, 164] on li "FB/Instagram" at bounding box center [189, 165] width 54 height 9
type input "FB/Instagram"
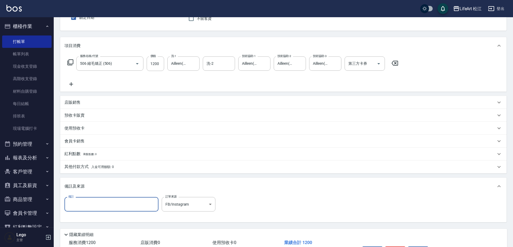
click at [127, 200] on input "備註" at bounding box center [111, 204] width 94 height 14
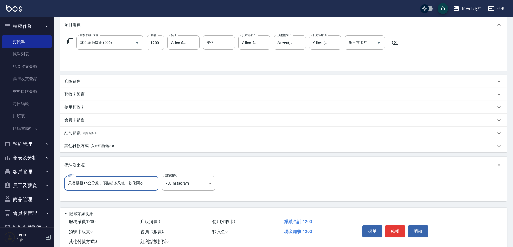
scroll to position [87, 0]
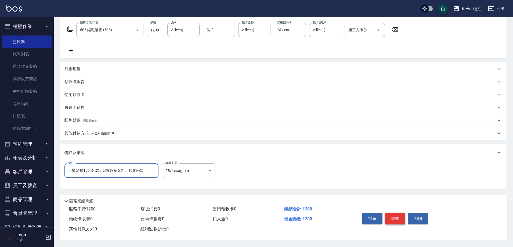
type input "只燙髮根15公分處，頭髮超多又粗，軟化兩次"
click at [394, 213] on button "結帳" at bounding box center [395, 218] width 20 height 11
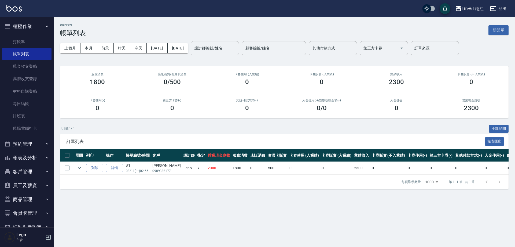
click at [232, 46] on input "設計師編號/姓名" at bounding box center [214, 47] width 43 height 9
drag, startPoint x: 124, startPoint y: 47, endPoint x: 128, endPoint y: 47, distance: 4.1
click at [124, 47] on button "昨天" at bounding box center [122, 48] width 17 height 10
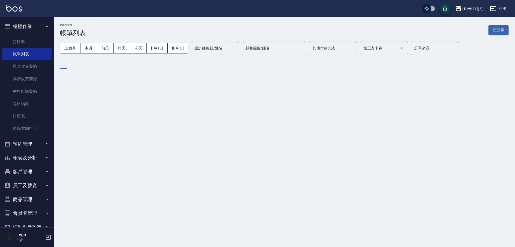
click at [236, 50] on div "設計師編號/姓名 設計師編號/姓名" at bounding box center [215, 48] width 48 height 14
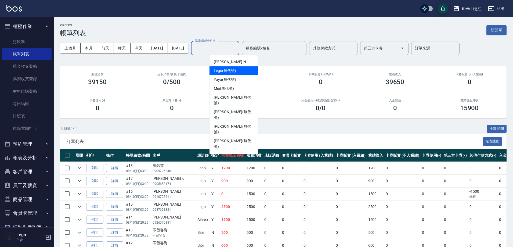
click at [239, 71] on div "Lego (無代號)" at bounding box center [233, 70] width 48 height 9
type input "Lego(無代號)"
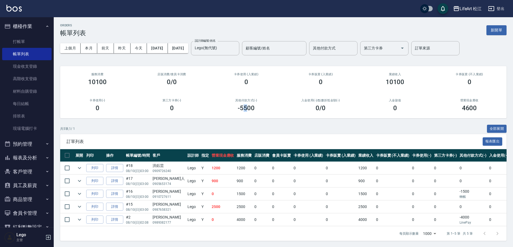
click at [247, 107] on h3 "-5500" at bounding box center [246, 108] width 17 height 8
click at [240, 110] on h3 "-5500" at bounding box center [246, 108] width 17 height 8
click at [24, 38] on link "打帳單" at bounding box center [26, 41] width 49 height 12
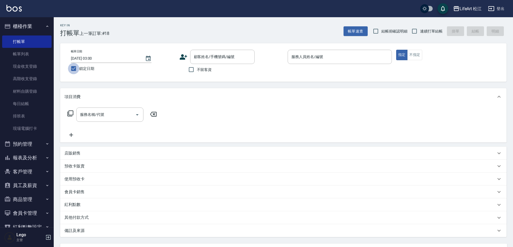
click at [74, 70] on input "鎖定日期" at bounding box center [73, 68] width 11 height 11
checkbox input "false"
type input "[DATE] 03:08"
drag, startPoint x: 29, startPoint y: 50, endPoint x: 223, endPoint y: 104, distance: 201.8
click at [29, 50] on link "帳單列表" at bounding box center [26, 54] width 49 height 12
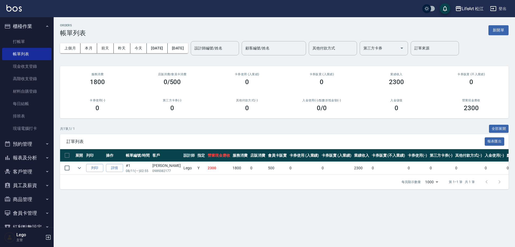
click at [37, 161] on button "報表及分析" at bounding box center [26, 158] width 49 height 14
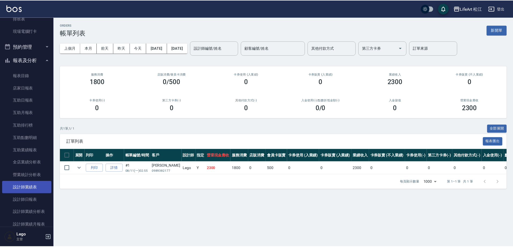
scroll to position [107, 0]
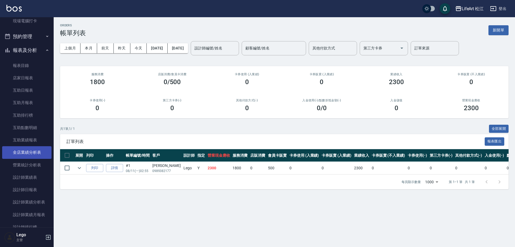
click at [43, 152] on link "全店業績分析表" at bounding box center [26, 152] width 49 height 12
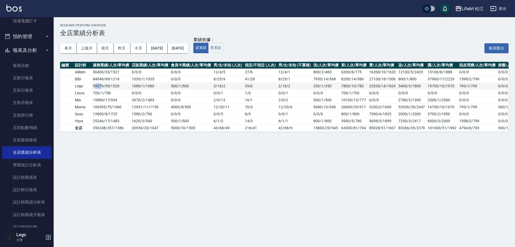
drag, startPoint x: 94, startPoint y: 85, endPoint x: 102, endPoint y: 85, distance: 7.8
click at [102, 85] on td "59579 / 39 / 1528" at bounding box center [111, 85] width 39 height 7
drag, startPoint x: 104, startPoint y: 85, endPoint x: 96, endPoint y: 85, distance: 7.8
click at [96, 85] on td "59579 / 39 / 1528" at bounding box center [111, 85] width 39 height 7
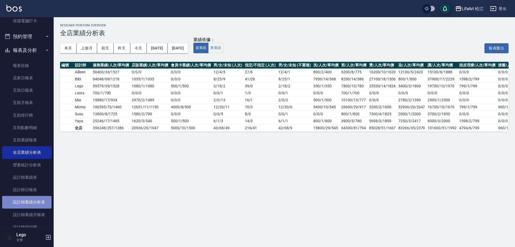
click at [32, 199] on link "設計師業績分析表" at bounding box center [26, 202] width 49 height 12
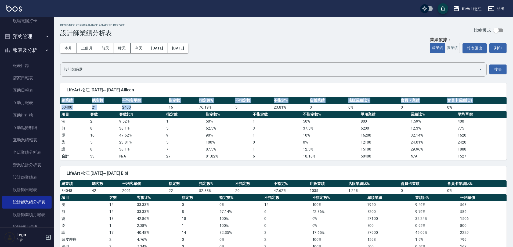
drag, startPoint x: 65, startPoint y: 103, endPoint x: 149, endPoint y: 104, distance: 84.0
click at [149, 104] on div "LifeArt 松江 [DATE]~ [DATE] Ailleen 總業績 總客數 平均客單價 指定數 指定數% 不指定數 不指定% 店販業績 店販業績比% …" at bounding box center [280, 118] width 453 height 83
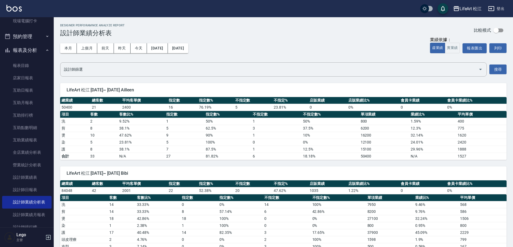
click at [161, 157] on td "N/A" at bounding box center [141, 155] width 47 height 7
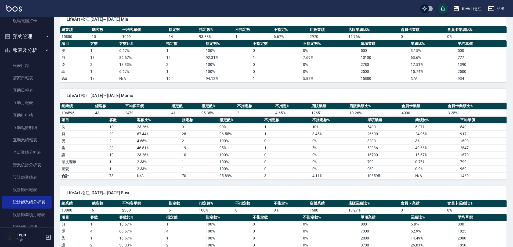
scroll to position [395, 0]
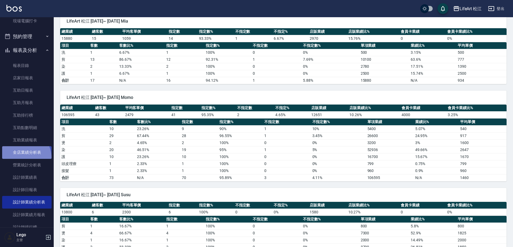
click at [20, 158] on link "全店業績分析表" at bounding box center [26, 152] width 49 height 12
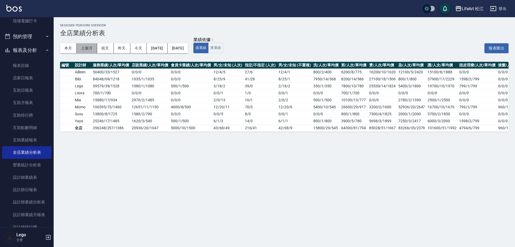
click at [82, 49] on button "上個月" at bounding box center [87, 48] width 20 height 10
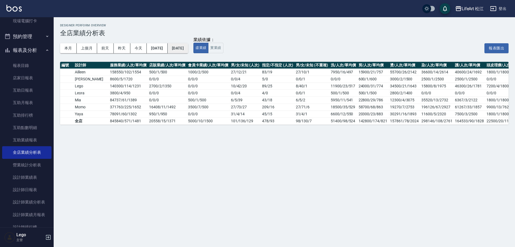
click at [188, 50] on button "[DATE]" at bounding box center [178, 48] width 20 height 10
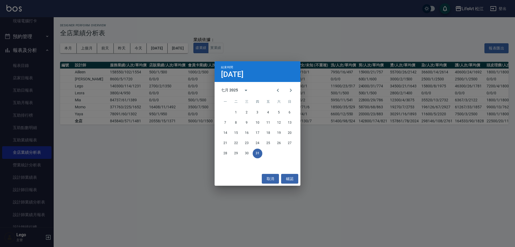
click at [262, 119] on div "7 8 9 10 11 12 13" at bounding box center [258, 123] width 86 height 10
click at [259, 121] on button "10" at bounding box center [258, 123] width 10 height 10
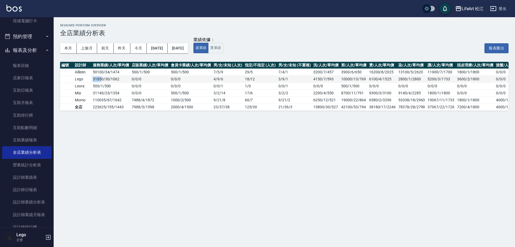
drag, startPoint x: 93, startPoint y: 78, endPoint x: 102, endPoint y: 78, distance: 8.4
click at [102, 78] on td "31850 / 30 / 1062" at bounding box center [111, 78] width 39 height 7
click at [29, 125] on link "互助點數明細" at bounding box center [26, 127] width 49 height 12
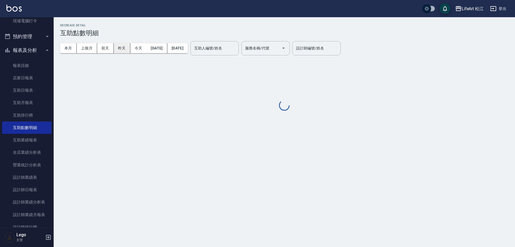
click at [123, 49] on button "昨天" at bounding box center [122, 48] width 17 height 10
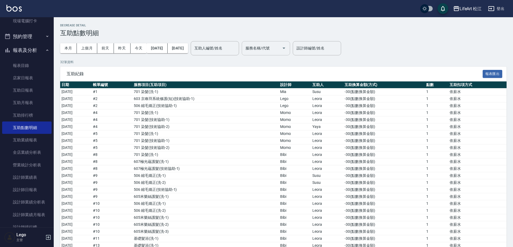
click at [279, 50] on input "服務名稱/代號" at bounding box center [261, 47] width 35 height 9
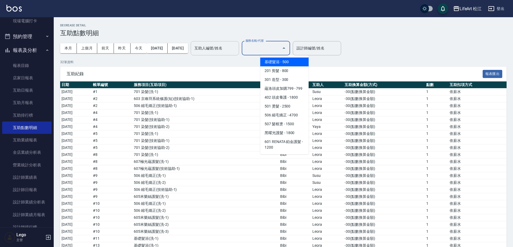
click at [236, 46] on input "互助人編號/姓名" at bounding box center [214, 47] width 43 height 9
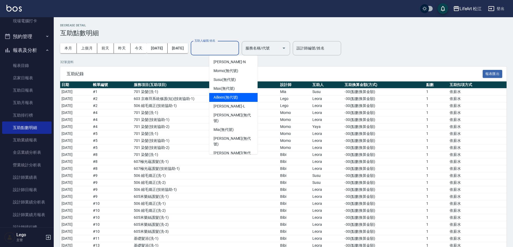
click at [233, 100] on div "Ailleen (無代號)" at bounding box center [233, 97] width 48 height 9
type input "Ailleen(無代號)"
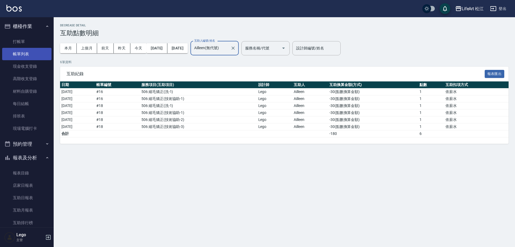
click at [19, 54] on link "帳單列表" at bounding box center [26, 54] width 49 height 12
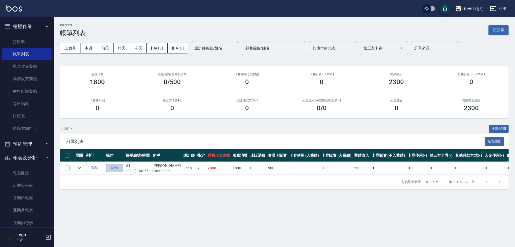
click at [111, 165] on link "詳情" at bounding box center [114, 168] width 17 height 8
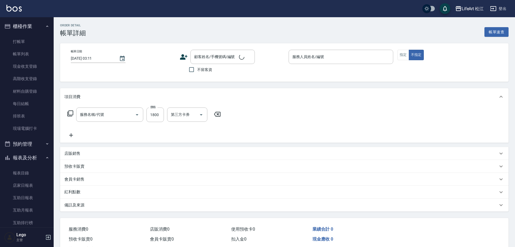
type input "[DATE] 02:55"
type input "Lego(無代號)"
type input "4"
type input "10GP+5/88+6/66+5BB+7.5%(4/1+BB沐浴) 奶11+6/66+4/1+9%4/1+6/66加強髮尾"
type input "FB/Instagram"
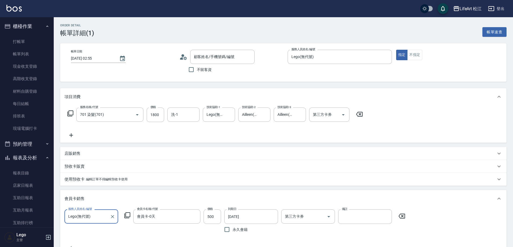
type input "701 染髮(701)"
type input "[PERSON_NAME]/0989382177/"
click at [215, 115] on input "Lego(無代號)" at bounding box center [214, 115] width 19 height 9
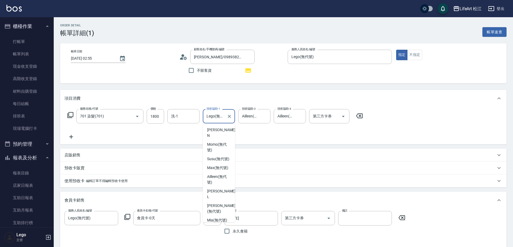
scroll to position [122, 0]
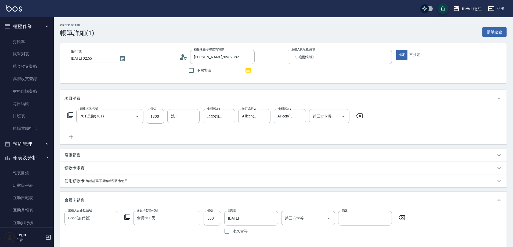
drag, startPoint x: 235, startPoint y: 203, endPoint x: 234, endPoint y: 189, distance: 14.0
click at [235, 193] on div "會員卡銷售" at bounding box center [283, 199] width 446 height 17
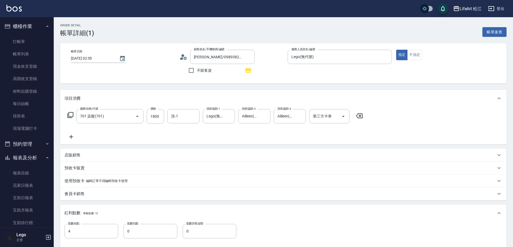
scroll to position [0, 0]
click at [216, 117] on input "Lego(無代號)" at bounding box center [214, 115] width 19 height 9
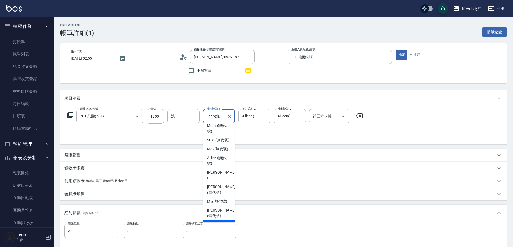
scroll to position [17, 0]
click at [218, 165] on span "Ailleen (無代號)" at bounding box center [219, 162] width 24 height 11
type input "Ailleen(無代號)"
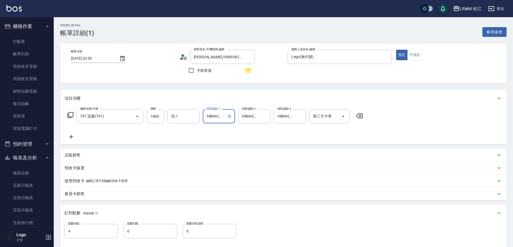
click at [198, 125] on div "服務名稱/代號 701 染髮(701) 服務名稱/代號 價格 1800 價格 洗-1 洗-1 技術協助-1 Ailleen(無代號) 技術協助-1 技術協助-…" at bounding box center [214, 124] width 301 height 31
click at [250, 70] on icon "button" at bounding box center [247, 70] width 5 height 4
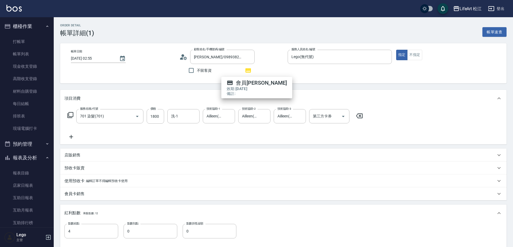
click at [185, 61] on div "顧客姓名/手機號碼/編號 [PERSON_NAME]/0989382177/ 顧客姓名/手機號碼/編號" at bounding box center [231, 57] width 104 height 14
click at [184, 56] on icon at bounding box center [183, 57] width 8 height 8
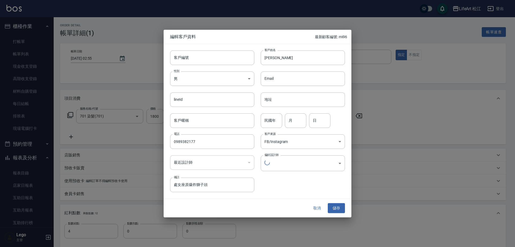
type input "288dc77b-dcd9-4b23-a28e-bf4ffdace45e"
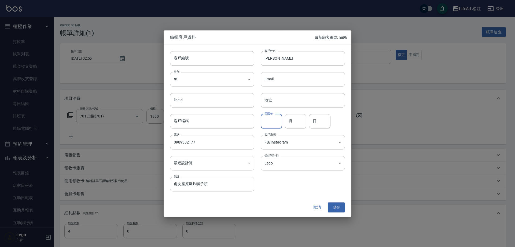
click at [278, 119] on input "民國年" at bounding box center [271, 121] width 21 height 14
type input "84"
click at [301, 123] on input "月" at bounding box center [295, 121] width 21 height 14
type input "9"
click at [332, 119] on div "民國年 84 民國年 月 9 月 日 日" at bounding box center [299, 117] width 91 height 21
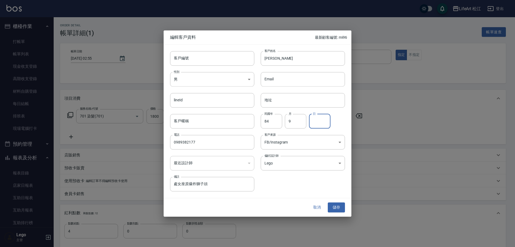
click at [316, 117] on input "日" at bounding box center [319, 121] width 21 height 14
type input "21"
click at [335, 208] on button "儲存" at bounding box center [336, 207] width 17 height 10
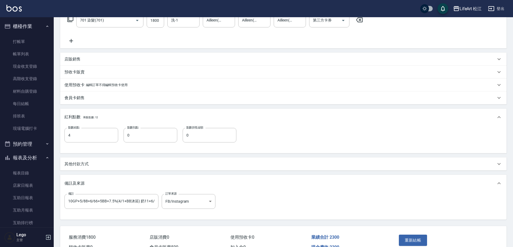
scroll to position [126, 0]
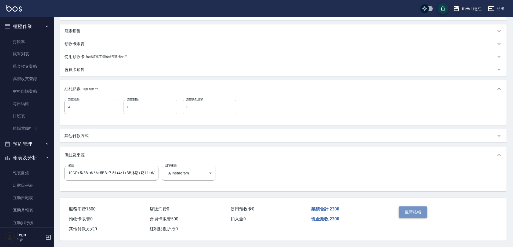
click at [407, 211] on button "重新結帳" at bounding box center [413, 211] width 28 height 11
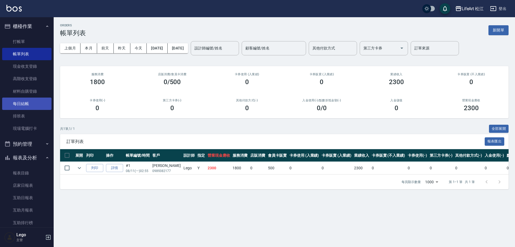
click at [36, 100] on link "每日結帳" at bounding box center [26, 103] width 49 height 12
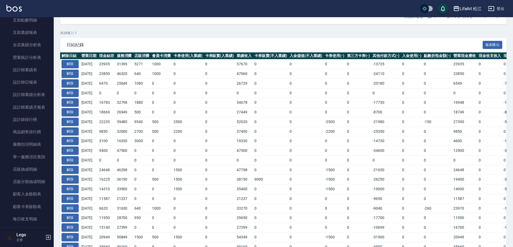
scroll to position [304, 0]
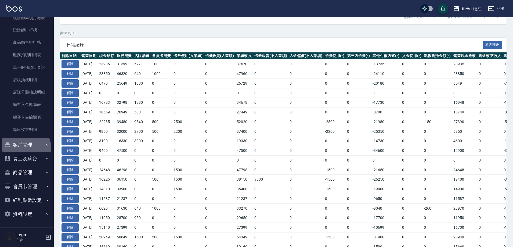
click at [20, 149] on button "客戶管理" at bounding box center [26, 145] width 49 height 14
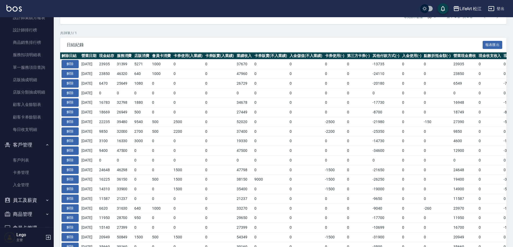
click at [22, 202] on button "員工及薪資" at bounding box center [26, 200] width 49 height 14
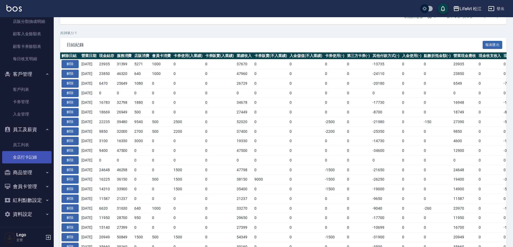
click at [24, 159] on link "全店打卡記錄" at bounding box center [26, 157] width 49 height 12
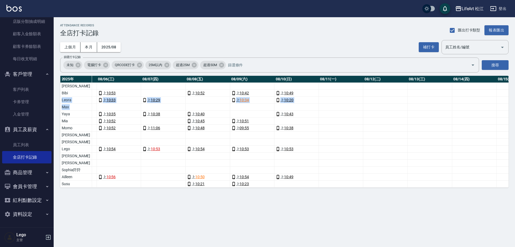
scroll to position [0, 282]
drag, startPoint x: 62, startPoint y: 102, endPoint x: 406, endPoint y: 97, distance: 344.2
click at [406, 97] on tr "Leora 6 天 0 0 上 10:26 上 10:26 上 10:33 上 10:29 上 10:34 上 10:20" at bounding box center [515, 100] width 1474 height 7
drag, startPoint x: 77, startPoint y: 163, endPoint x: 77, endPoint y: 166, distance: 3.0
click at [77, 163] on td "a dense table" at bounding box center [74, 162] width 45 height 7
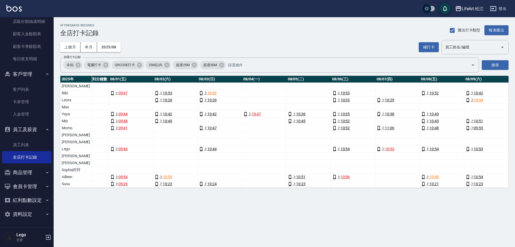
scroll to position [0, 0]
